Goal: Find specific page/section: Find specific page/section

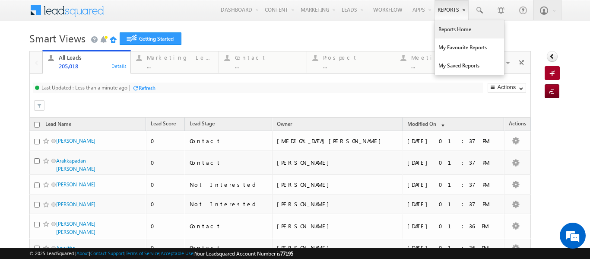
click at [445, 28] on link "Reports Home" at bounding box center [469, 29] width 69 height 18
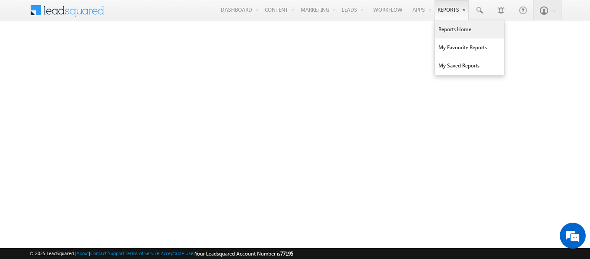
click at [449, 28] on link "Reports Home" at bounding box center [469, 29] width 69 height 18
